Goal: Task Accomplishment & Management: Manage account settings

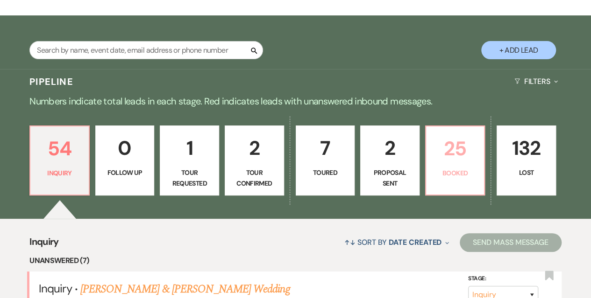
click at [453, 164] on p "25" at bounding box center [454, 148] width 47 height 31
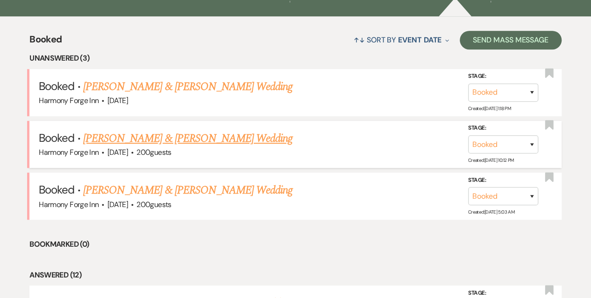
scroll to position [280, 0]
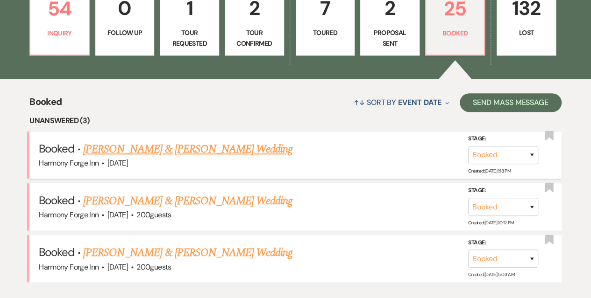
click at [160, 155] on link "Katie Hevner & Cody Lucas's Wedding" at bounding box center [187, 149] width 209 height 17
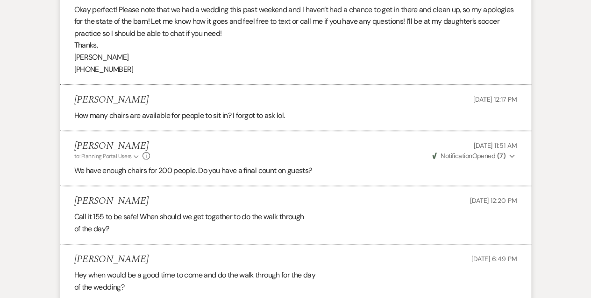
scroll to position [2241, 0]
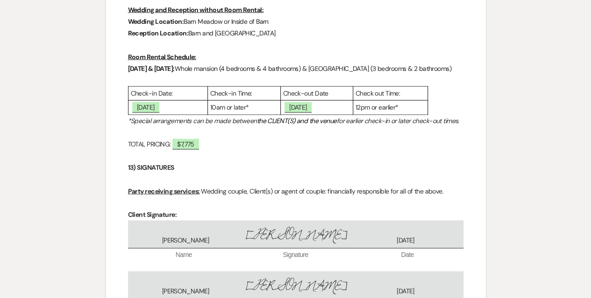
scroll to position [2802, 0]
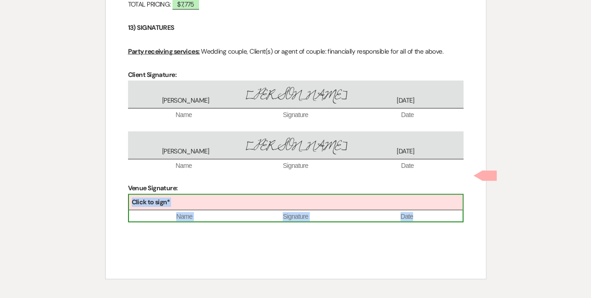
click at [298, 211] on div "Click to sign*" at bounding box center [295, 202] width 333 height 15
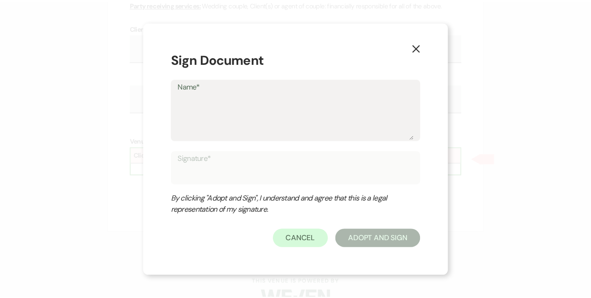
scroll to position [2854, 0]
click at [223, 116] on textarea "Name*" at bounding box center [299, 116] width 238 height 47
type textarea "K"
type input "K"
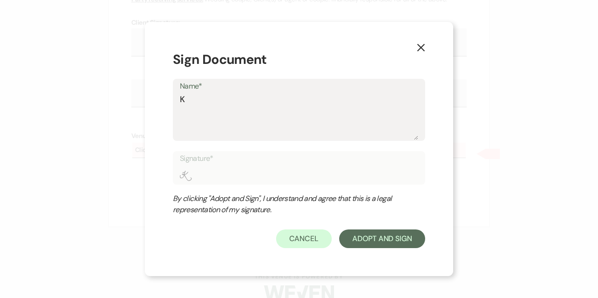
type textarea "Ka"
type input "Ka"
type textarea "Kas"
type input "Kas"
type textarea "Kase"
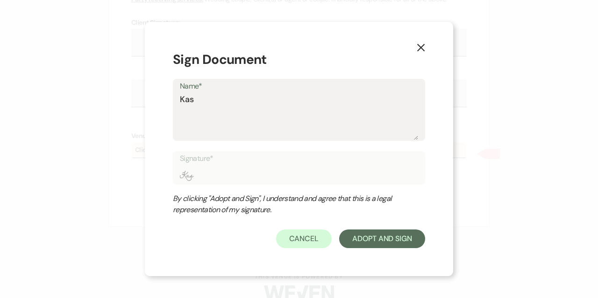
type input "Kase"
type textarea "[PERSON_NAME]"
type input "[PERSON_NAME]"
type textarea "[PERSON_NAME]"
type input "[PERSON_NAME]"
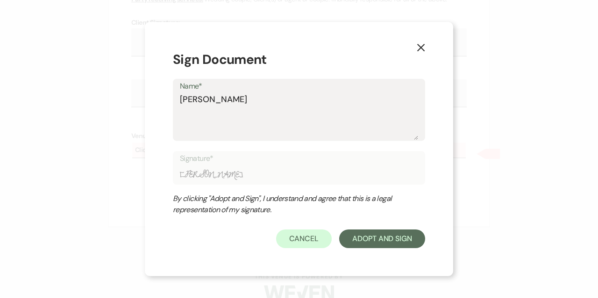
type textarea "[PERSON_NAME]"
type input "[PERSON_NAME]"
type textarea "[PERSON_NAME]"
type input "[PERSON_NAME]"
type textarea "[PERSON_NAME] M R"
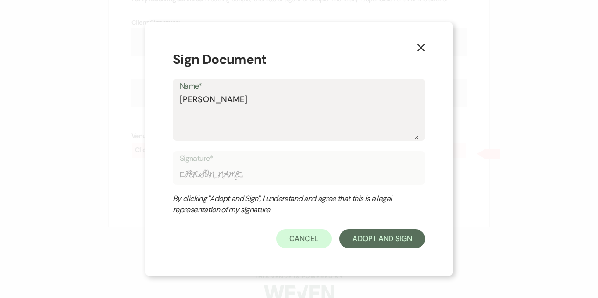
type input "[PERSON_NAME] M R"
type textarea "[PERSON_NAME] M [PERSON_NAME]"
type input "[PERSON_NAME] M [PERSON_NAME]"
type textarea "[PERSON_NAME]"
type input "[PERSON_NAME]"
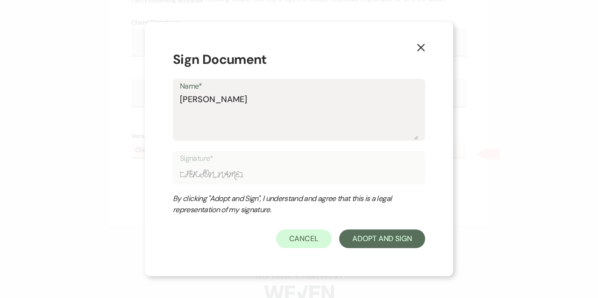
type textarea "[PERSON_NAME]"
type input "[PERSON_NAME]"
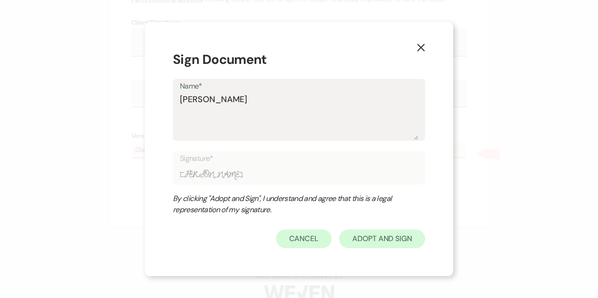
type textarea "[PERSON_NAME]"
click at [396, 239] on button "Adopt And Sign" at bounding box center [382, 239] width 86 height 19
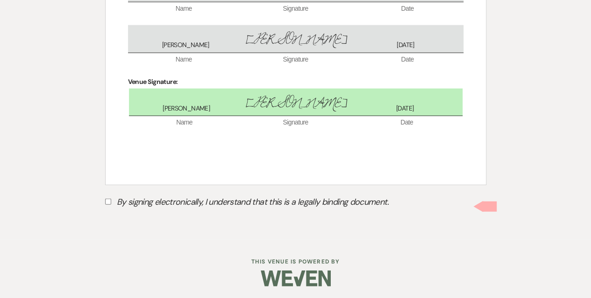
scroll to position [2918, 0]
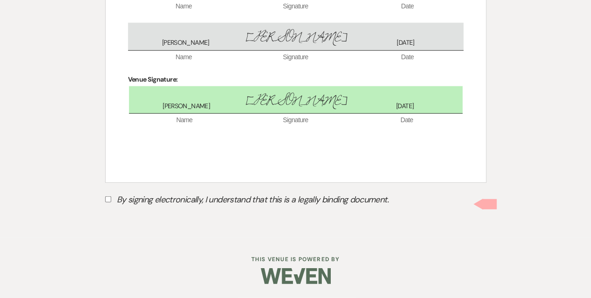
click at [110, 202] on input "By signing electronically, I understand that this is a legally binding document." at bounding box center [108, 200] width 6 height 6
checkbox input "true"
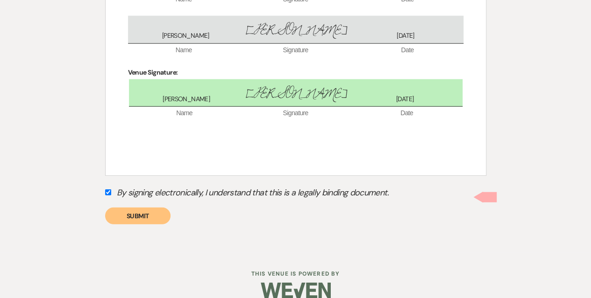
click at [141, 223] on button "Submit" at bounding box center [137, 216] width 65 height 17
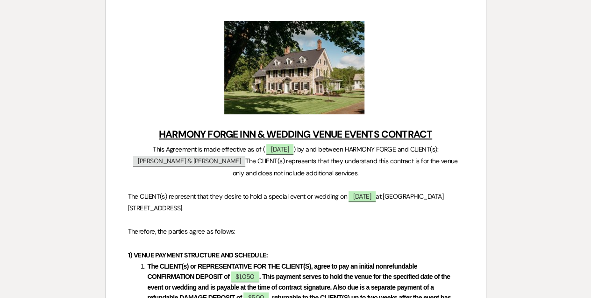
scroll to position [0, 0]
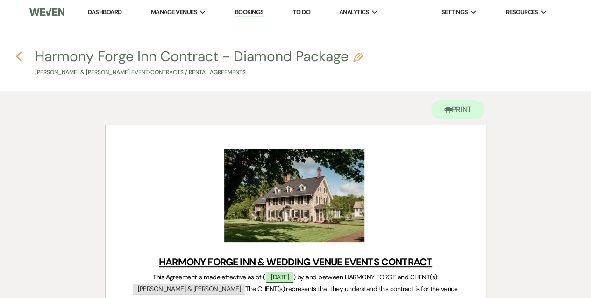
click at [15, 55] on h4 "Previous Harmony Forge Inn Contract - Diamond Package Pencil [PERSON_NAME] & [P…" at bounding box center [295, 62] width 591 height 30
click at [19, 57] on icon "Previous" at bounding box center [18, 56] width 7 height 11
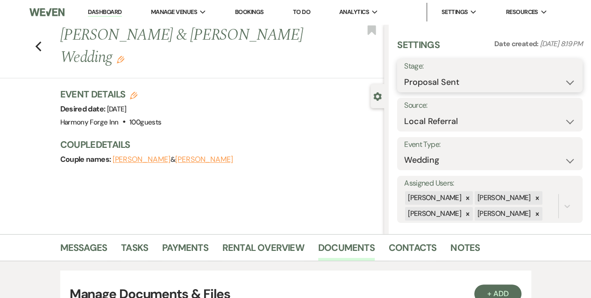
click at [463, 78] on select "Inquiry Follow Up Tour Requested Tour Confirmed Toured Proposal Sent Booked Lost" at bounding box center [489, 82] width 171 height 18
select select "7"
click at [404, 73] on select "Inquiry Follow Up Tour Requested Tour Confirmed Toured Proposal Sent Booked Lost" at bounding box center [489, 82] width 171 height 18
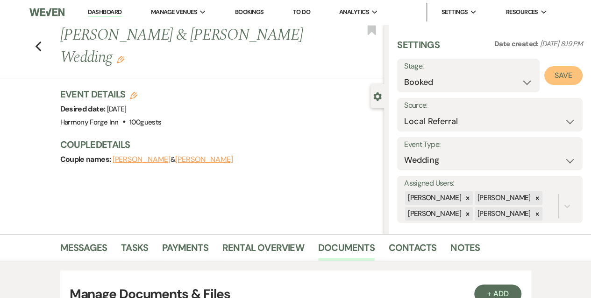
click at [558, 73] on button "Save" at bounding box center [563, 75] width 38 height 19
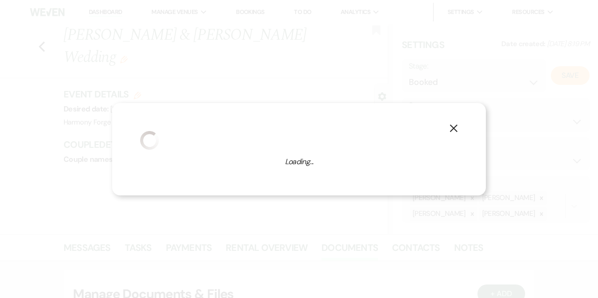
select select "1"
select select "786"
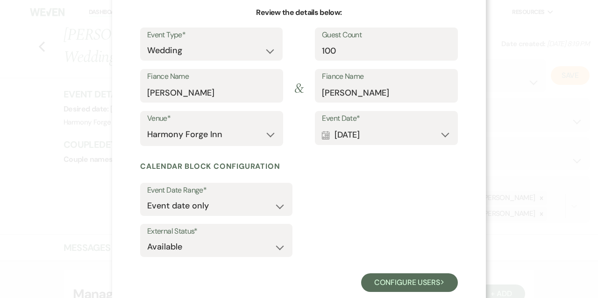
scroll to position [93, 0]
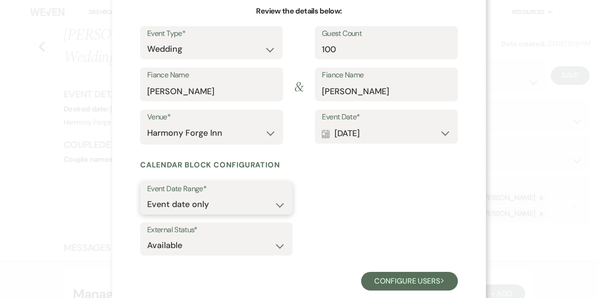
click at [272, 205] on select "Event date only Event date and" at bounding box center [216, 205] width 138 height 18
select select "eventDateAnd"
click at [147, 196] on select "Event date only Event date and" at bounding box center [216, 205] width 138 height 18
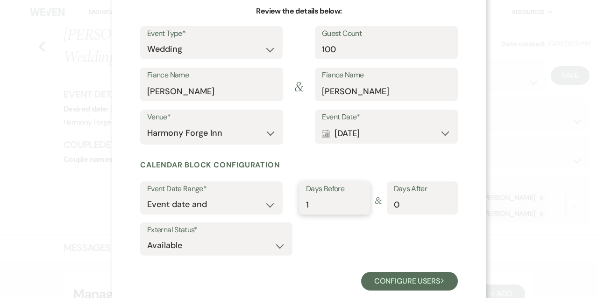
type input "1"
click at [355, 201] on input "1" at bounding box center [334, 205] width 57 height 18
type input "1"
click at [445, 201] on input "1" at bounding box center [422, 205] width 57 height 18
click at [273, 246] on select "Available Unavailable" at bounding box center [216, 246] width 138 height 18
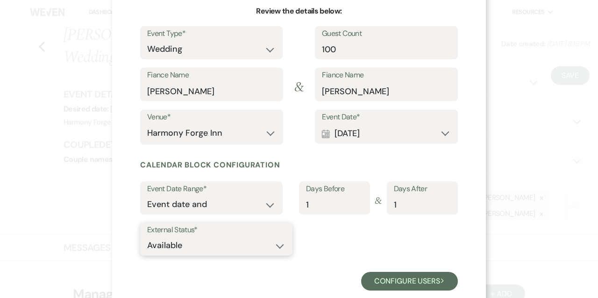
scroll to position [113, 0]
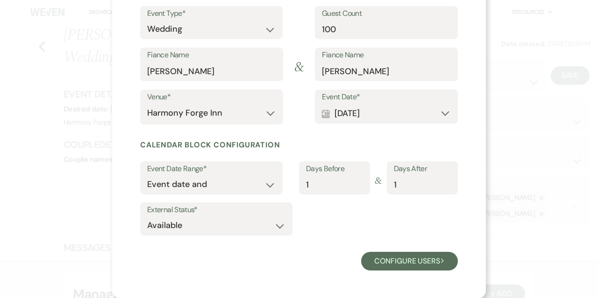
click at [329, 227] on div "External Status* Available Unavailable" at bounding box center [299, 221] width 318 height 37
click at [273, 222] on select "Available Unavailable" at bounding box center [216, 226] width 138 height 18
select select "false"
click at [147, 217] on select "Available Unavailable" at bounding box center [216, 226] width 138 height 18
click at [329, 241] on form "Event Type* Wedding Anniversary Party Baby Shower Bachelorette / Bachelor Party…" at bounding box center [299, 138] width 318 height 265
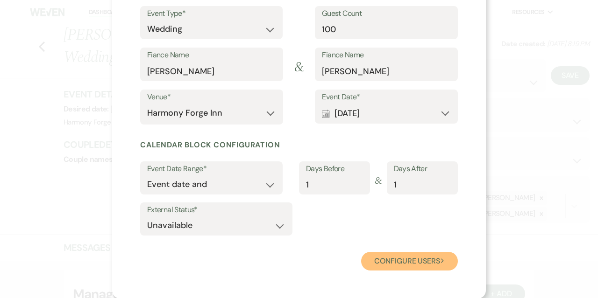
click at [409, 264] on button "Configure users Next" at bounding box center [409, 261] width 97 height 19
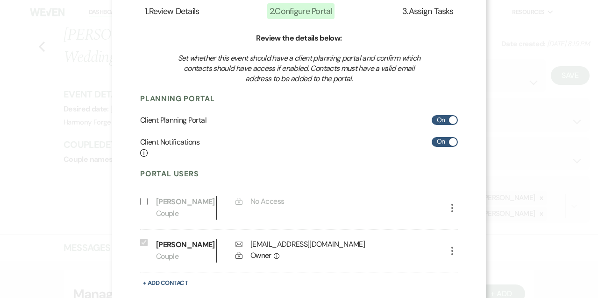
scroll to position [120, 0]
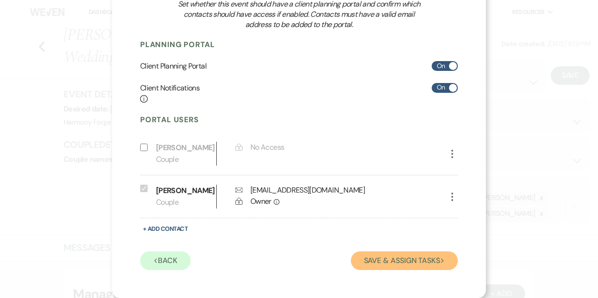
click at [392, 260] on button "Save & Assign Tasks Next" at bounding box center [404, 261] width 107 height 19
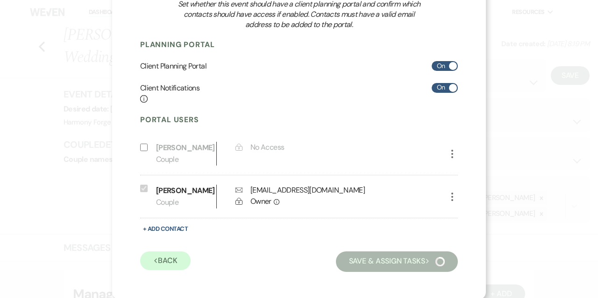
scroll to position [68, 0]
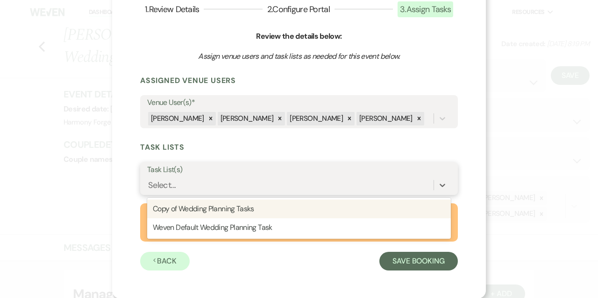
click at [171, 184] on div "Select..." at bounding box center [162, 185] width 28 height 13
click at [177, 213] on div "Copy of Wedding Planning Tasks" at bounding box center [299, 209] width 304 height 19
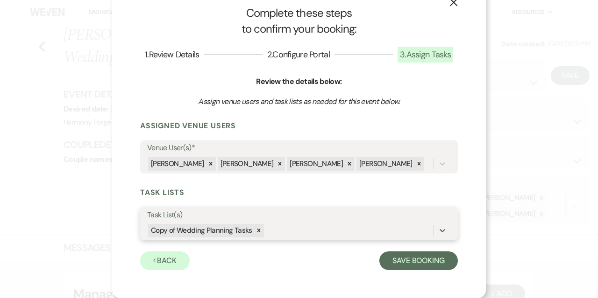
scroll to position [23, 0]
click at [274, 261] on div "Previous Back Save Booking" at bounding box center [299, 259] width 318 height 21
click at [406, 261] on button "Save Booking" at bounding box center [418, 261] width 78 height 19
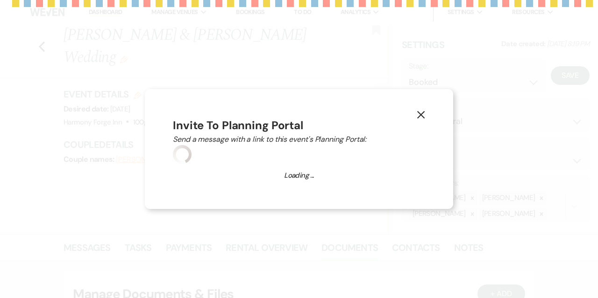
select select "14"
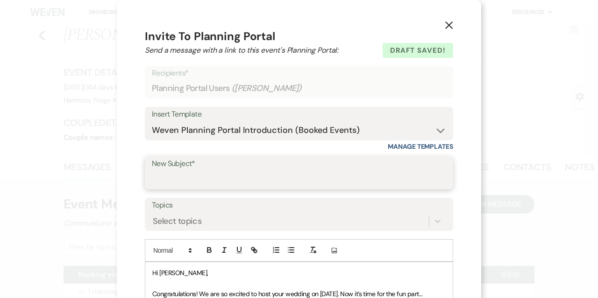
click at [220, 175] on input "New Subject*" at bounding box center [299, 179] width 294 height 18
type input "Congratulations! Your date is saved with Harmony Forge Inn!"
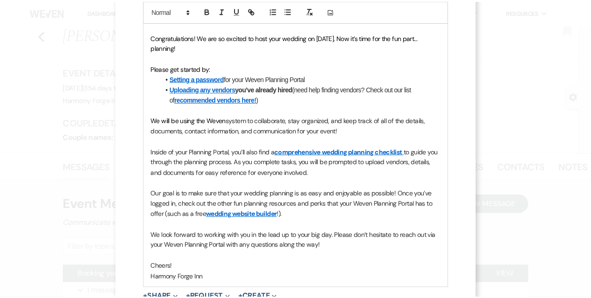
scroll to position [353, 0]
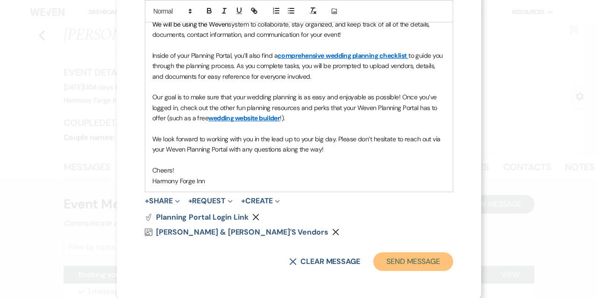
click at [406, 261] on button "Send Message" at bounding box center [413, 262] width 80 height 19
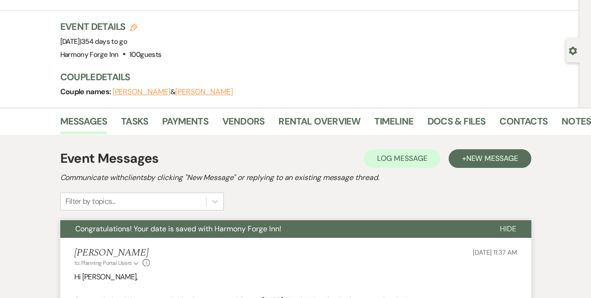
scroll to position [0, 0]
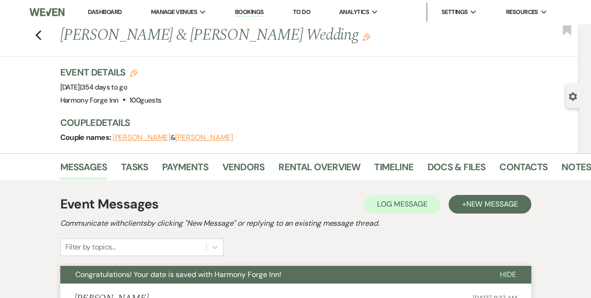
click at [101, 10] on link "Dashboard" at bounding box center [105, 12] width 34 height 8
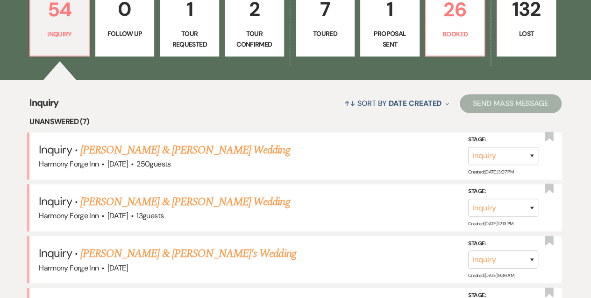
scroll to position [280, 0]
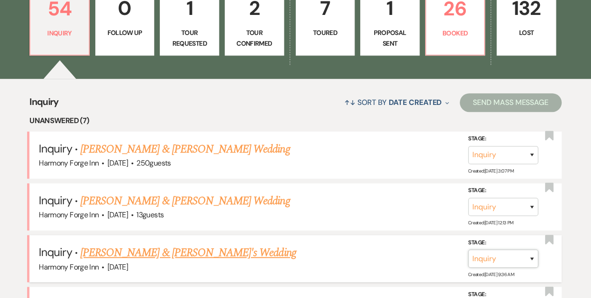
click at [487, 262] on select "Inquiry Follow Up Tour Requested Tour Confirmed Toured Proposal Sent Booked Lost" at bounding box center [503, 259] width 70 height 18
select select "8"
click at [468, 250] on select "Inquiry Follow Up Tour Requested Tour Confirmed Toured Proposal Sent Booked Lost" at bounding box center [503, 259] width 70 height 18
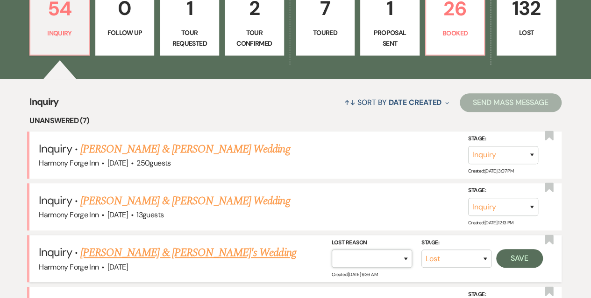
click at [373, 255] on select "Booked Elsewhere Budget Date Unavailable No Response Not a Good Match Capacity …" at bounding box center [372, 259] width 80 height 18
select select "4"
click at [332, 250] on select "Booked Elsewhere Budget Date Unavailable No Response Not a Good Match Capacity …" at bounding box center [372, 259] width 80 height 18
click at [515, 258] on button "Save" at bounding box center [519, 258] width 47 height 19
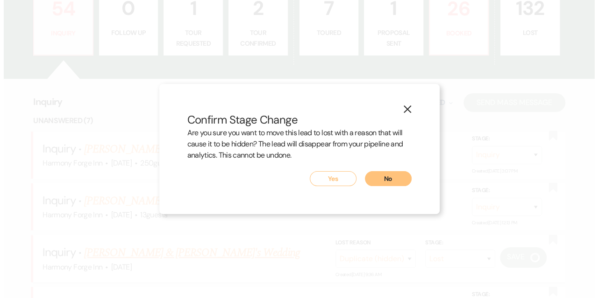
scroll to position [281, 0]
click at [331, 177] on button "Yes" at bounding box center [332, 178] width 47 height 15
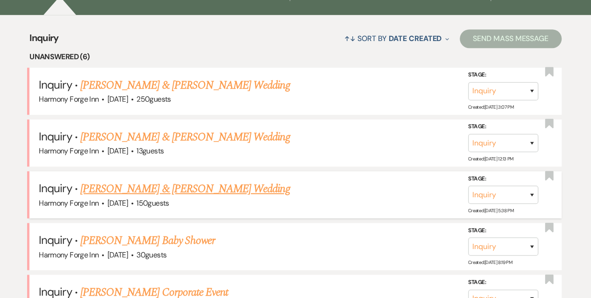
scroll to position [327, 0]
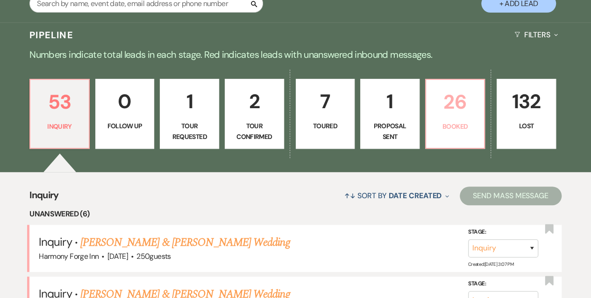
click at [435, 127] on p "Booked" at bounding box center [454, 126] width 47 height 10
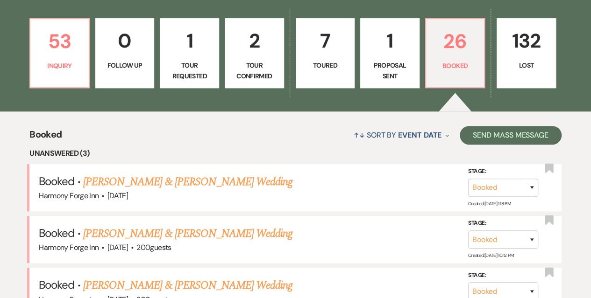
scroll to position [280, 0]
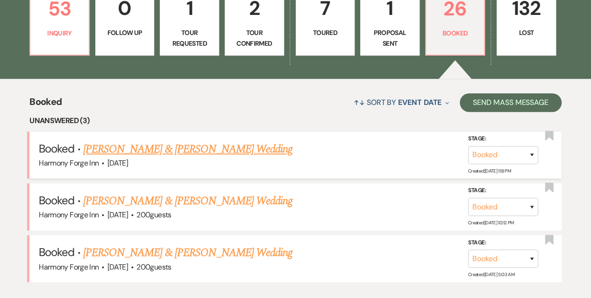
click at [126, 153] on link "Katie Hevner & Cody Lucas's Wedding" at bounding box center [187, 149] width 209 height 17
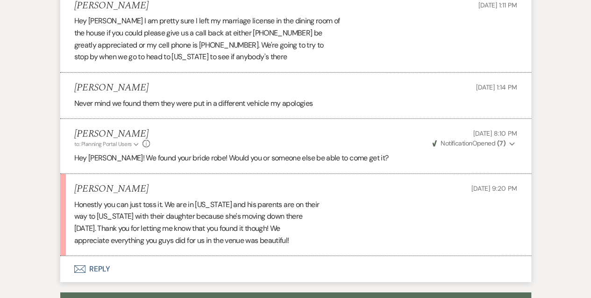
scroll to position [3269, 0]
